Goal: Download file/media

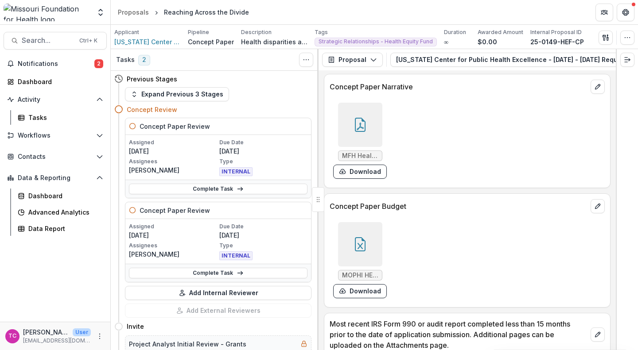
scroll to position [2507, 0]
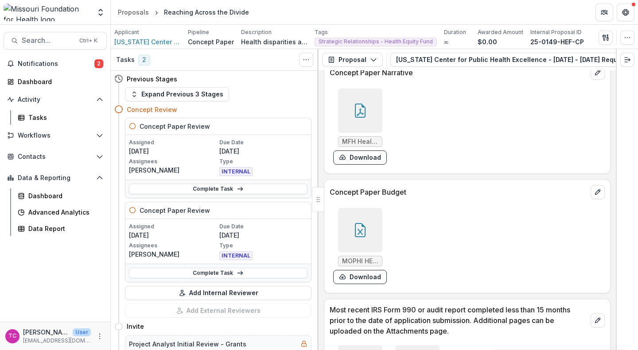
click at [360, 284] on button "Download" at bounding box center [360, 277] width 54 height 14
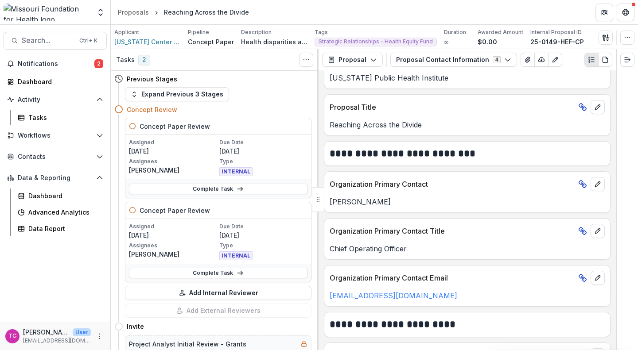
scroll to position [108, 0]
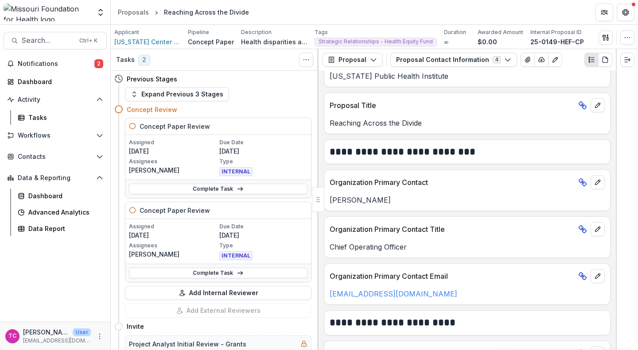
click at [445, 56] on button "Proposal Contact Information 4" at bounding box center [453, 60] width 127 height 14
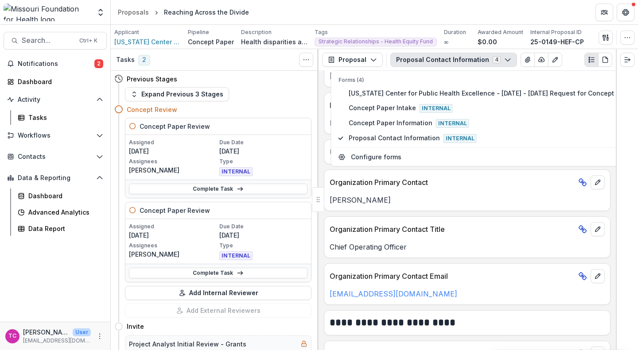
click at [446, 55] on button "Proposal Contact Information 4" at bounding box center [453, 60] width 127 height 14
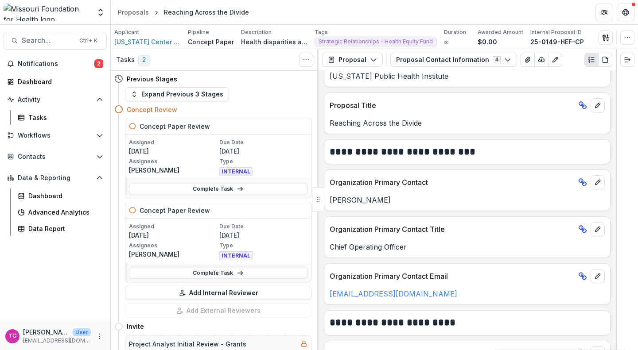
click at [446, 55] on button "Proposal Contact Information 4" at bounding box center [453, 60] width 127 height 14
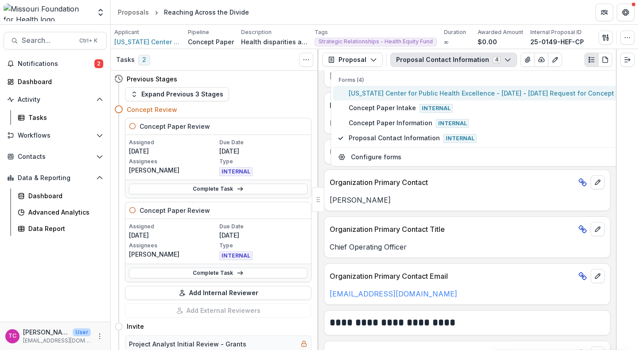
click at [448, 94] on span "[US_STATE] Center for Public Health Excellence - [DATE] - [DATE] Request for Co…" at bounding box center [493, 93] width 289 height 9
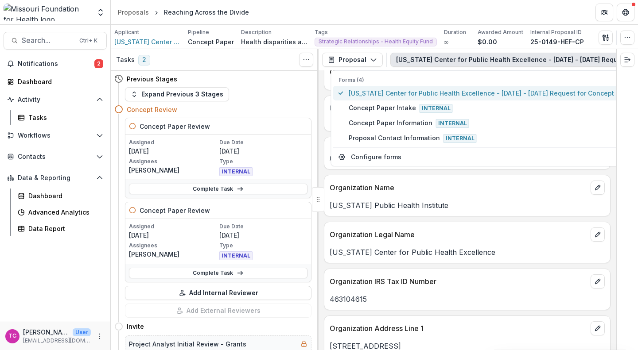
scroll to position [382, 0]
click at [454, 94] on span "[US_STATE] Center for Public Health Excellence - [DATE] - [DATE] Request for Co…" at bounding box center [493, 93] width 289 height 9
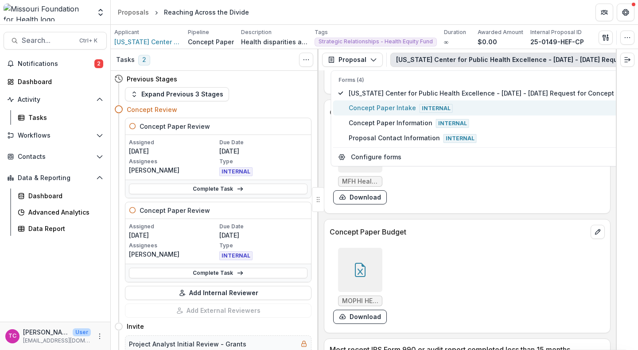
scroll to position [2489, 0]
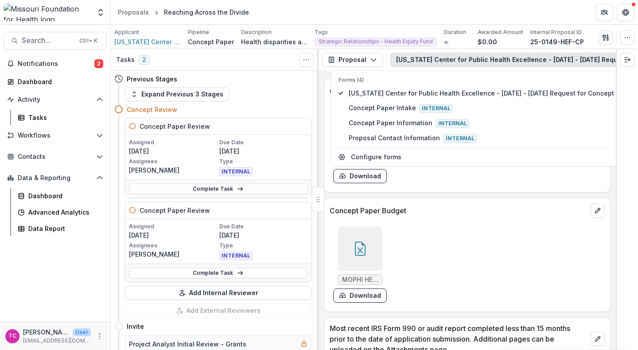
click at [363, 303] on button "Download" at bounding box center [360, 296] width 54 height 14
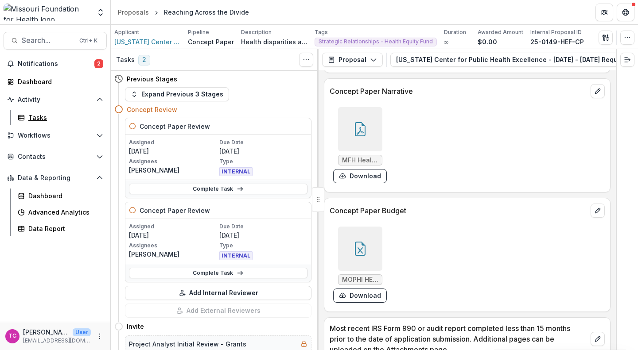
click at [72, 111] on link "Tasks" at bounding box center [60, 117] width 93 height 15
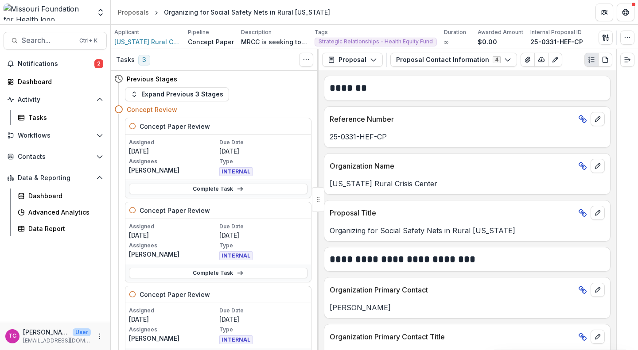
click at [450, 57] on button "Proposal Contact Information 4" at bounding box center [453, 60] width 127 height 14
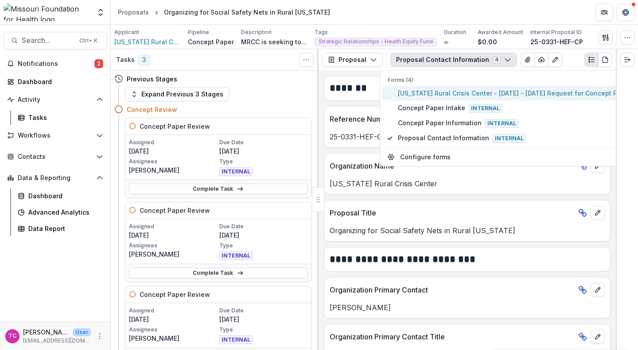
click at [449, 93] on span "Missouri Rural Crisis Center - 2025 - 2025 Request for Concept Papers" at bounding box center [516, 93] width 237 height 9
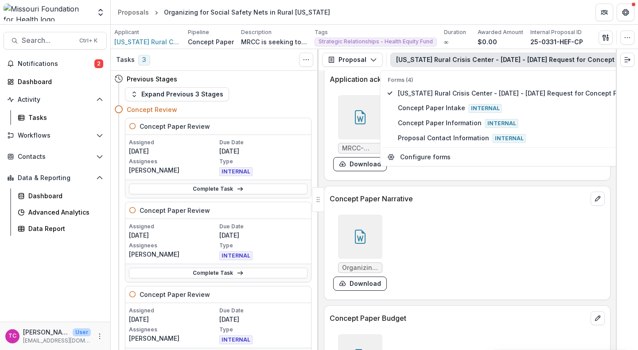
scroll to position [2379, 0]
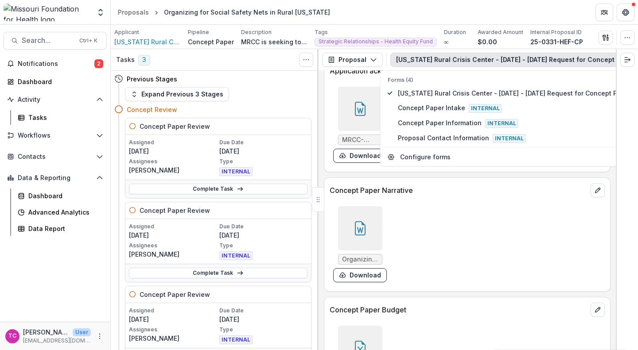
click at [363, 285] on div "Organizing for Social Saftey Nets in Rural Missouri Concept Paper.docx Download" at bounding box center [463, 244] width 266 height 83
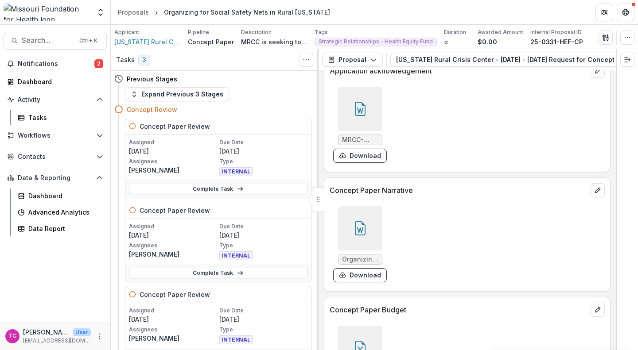
click at [363, 279] on button "Download" at bounding box center [360, 275] width 54 height 14
